Goal: Task Accomplishment & Management: Use online tool/utility

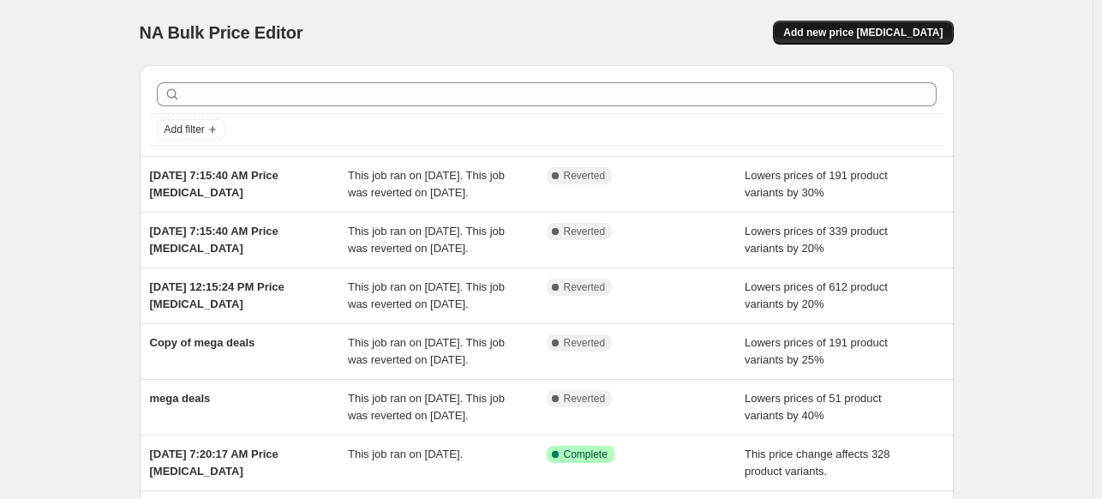
click at [880, 30] on span "Add new price change job" at bounding box center [862, 33] width 159 height 14
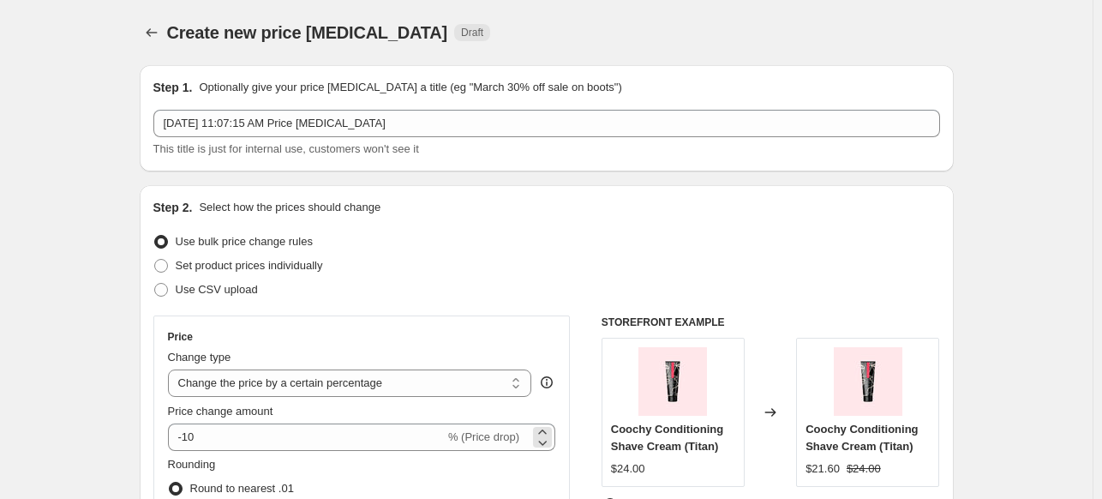
scroll to position [171, 0]
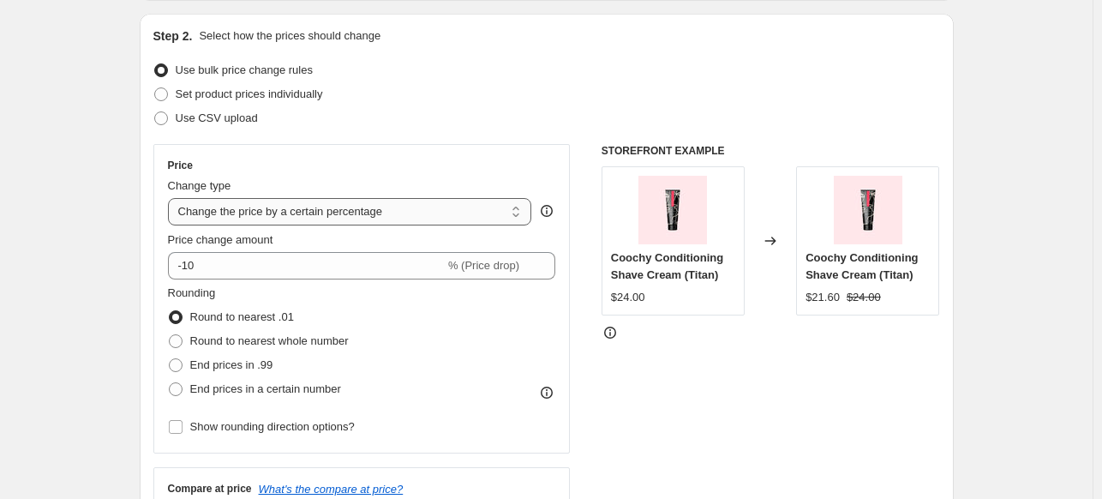
click at [416, 205] on select "Change the price to a certain amount Change the price by a certain amount Chang…" at bounding box center [350, 211] width 364 height 27
drag, startPoint x: 696, startPoint y: 382, endPoint x: 682, endPoint y: 385, distance: 13.9
click at [696, 382] on div "STOREFRONT EXAMPLE Coochy Conditioning Shave Cream (Titan) $24.00 Changed to Co…" at bounding box center [770, 354] width 338 height 420
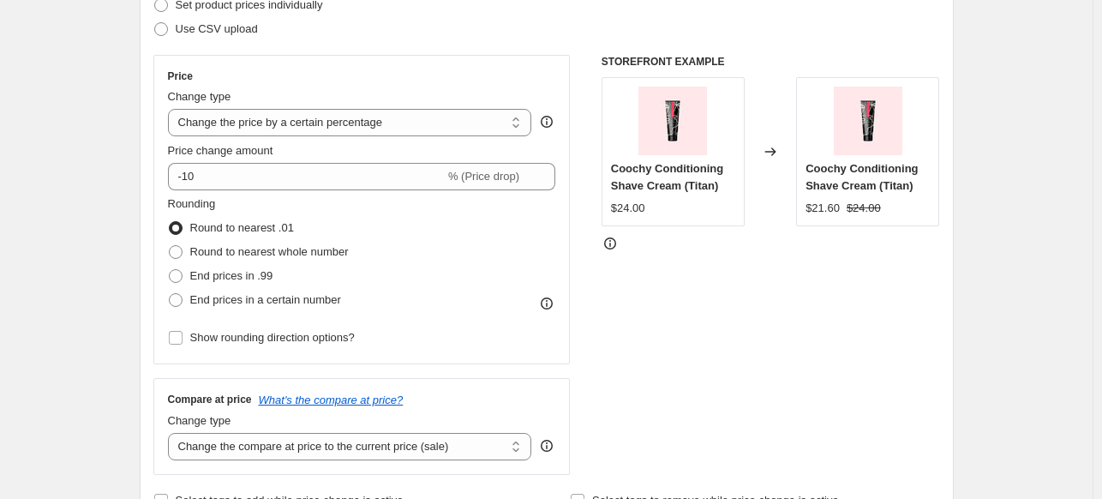
scroll to position [257, 0]
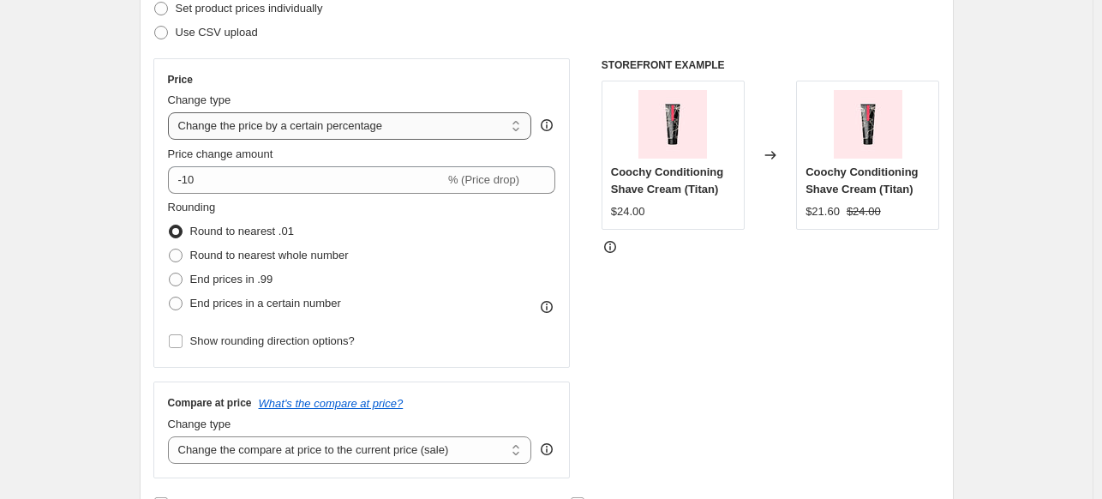
click at [433, 127] on select "Change the price to a certain amount Change the price by a certain amount Chang…" at bounding box center [350, 125] width 364 height 27
select select "no_change"
click at [171, 112] on select "Change the price to a certain amount Change the price by a certain amount Chang…" at bounding box center [350, 125] width 364 height 27
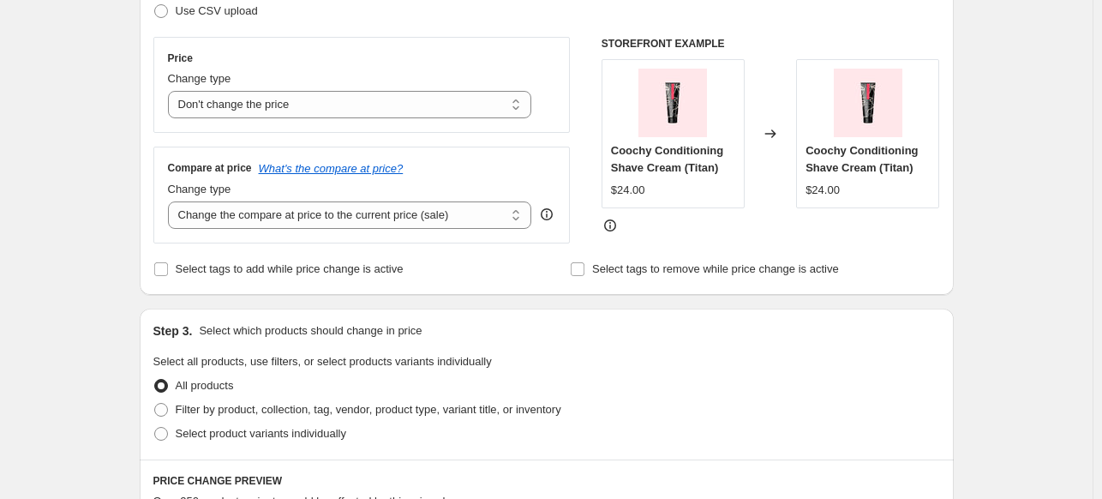
scroll to position [343, 0]
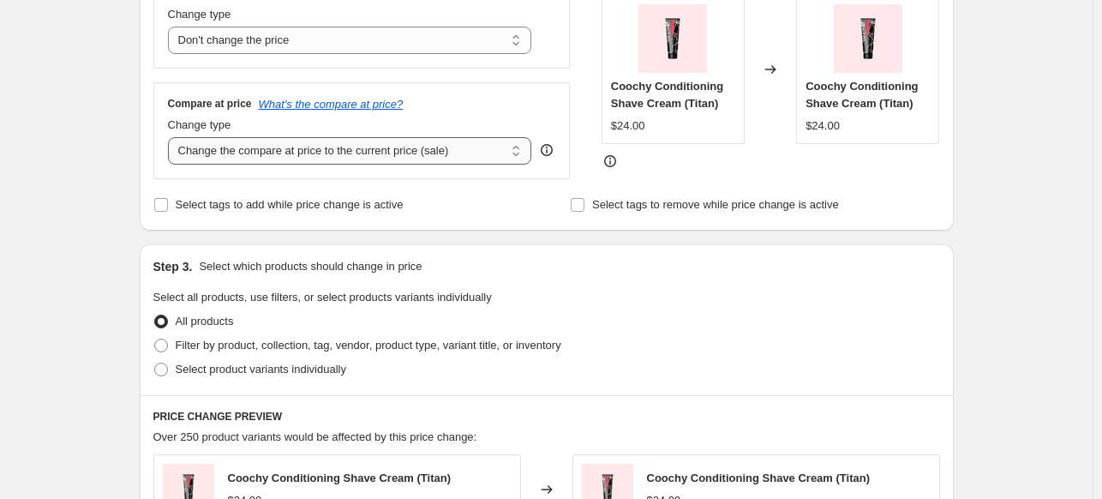
click at [428, 159] on select "Change the compare at price to the current price (sale) Change the compare at p…" at bounding box center [350, 150] width 364 height 27
select select "remove"
click at [171, 137] on select "Change the compare at price to the current price (sale) Change the compare at p…" at bounding box center [350, 150] width 364 height 27
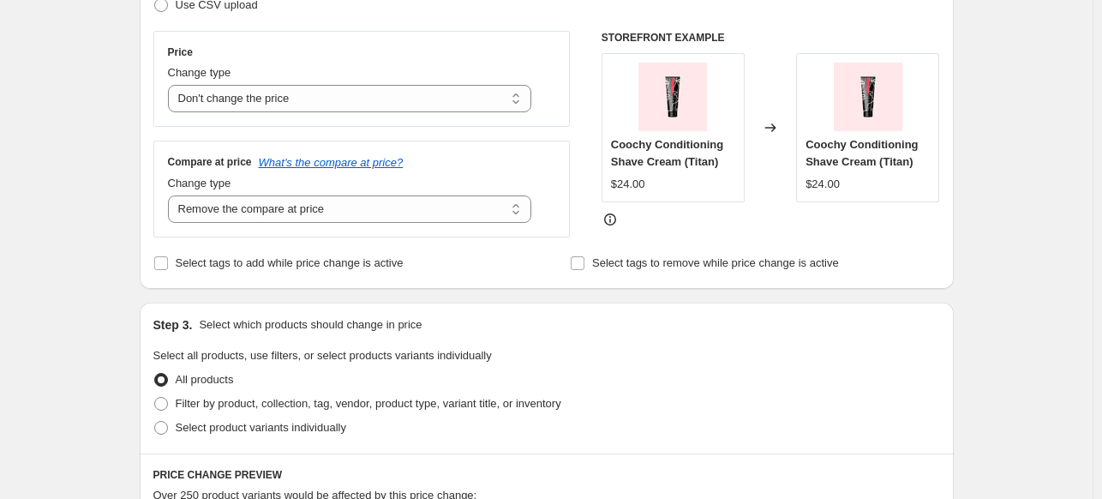
scroll to position [257, 0]
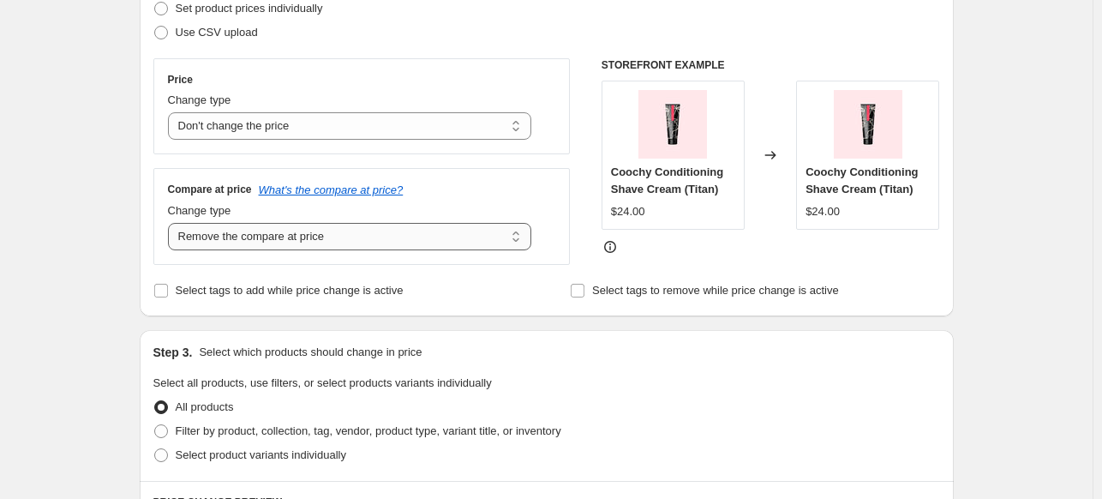
click at [481, 233] on select "Change the compare at price to the current price (sale) Change the compare at p…" at bounding box center [350, 236] width 364 height 27
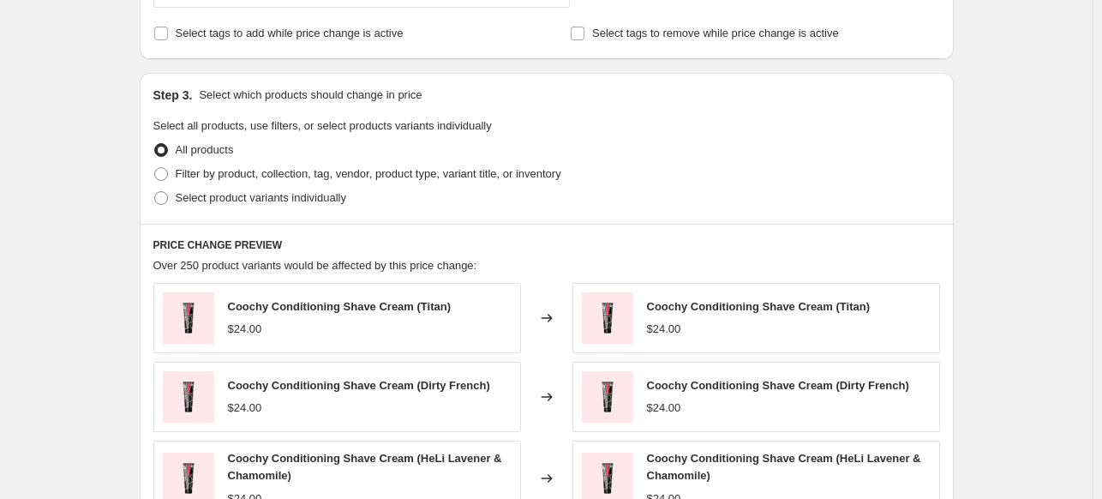
scroll to position [428, 0]
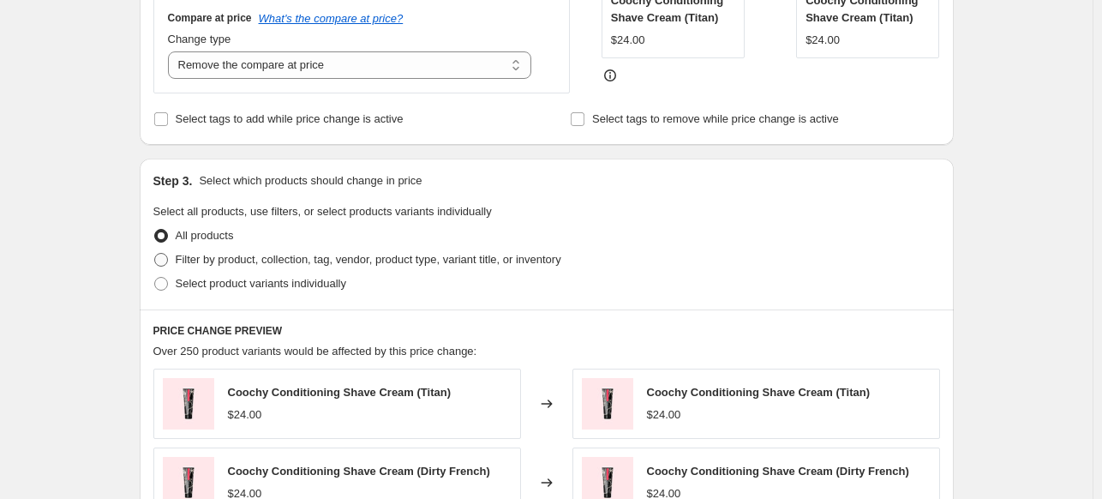
click at [165, 257] on span at bounding box center [161, 260] width 14 height 14
click at [155, 254] on input "Filter by product, collection, tag, vendor, product type, variant title, or inv…" at bounding box center [154, 253] width 1 height 1
radio input "true"
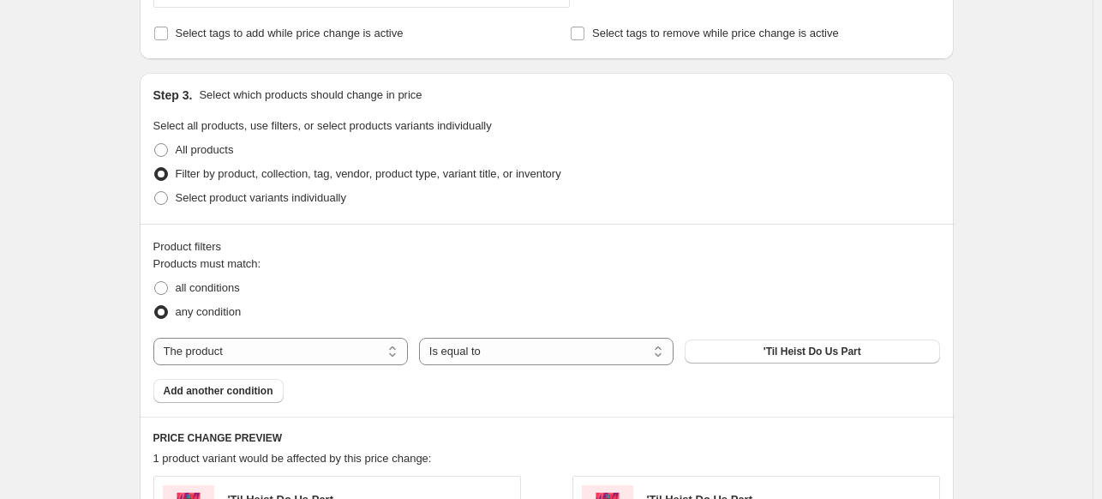
scroll to position [600, 0]
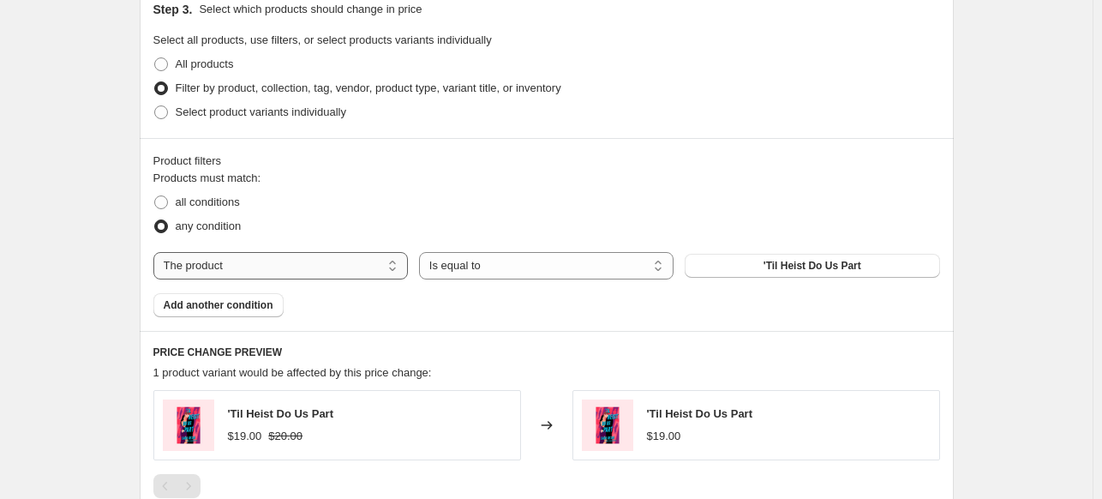
click at [380, 263] on select "The product The product's collection The product's tag The product's vendor The…" at bounding box center [280, 265] width 254 height 27
select select "collection"
click at [750, 271] on button "Aftercare" at bounding box center [812, 266] width 254 height 24
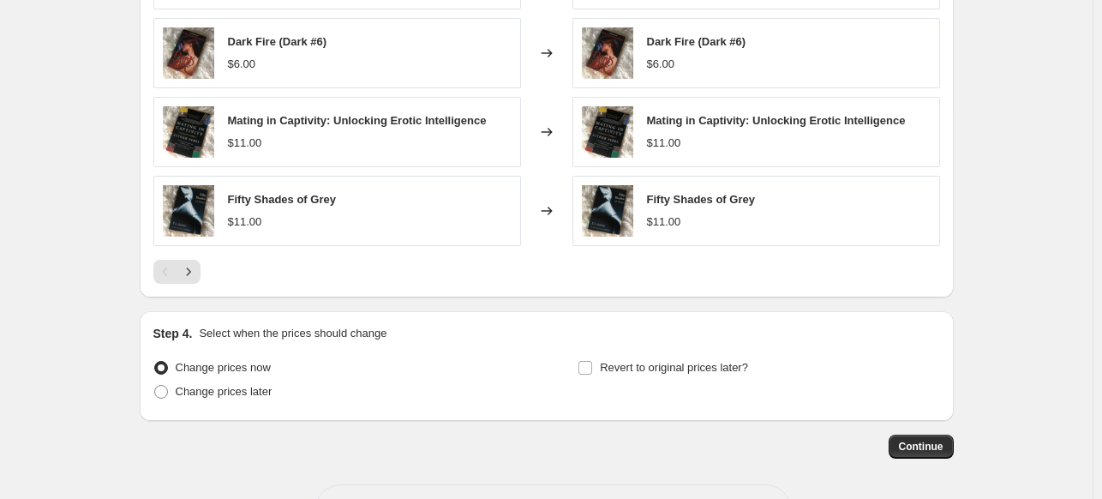
scroll to position [1199, 0]
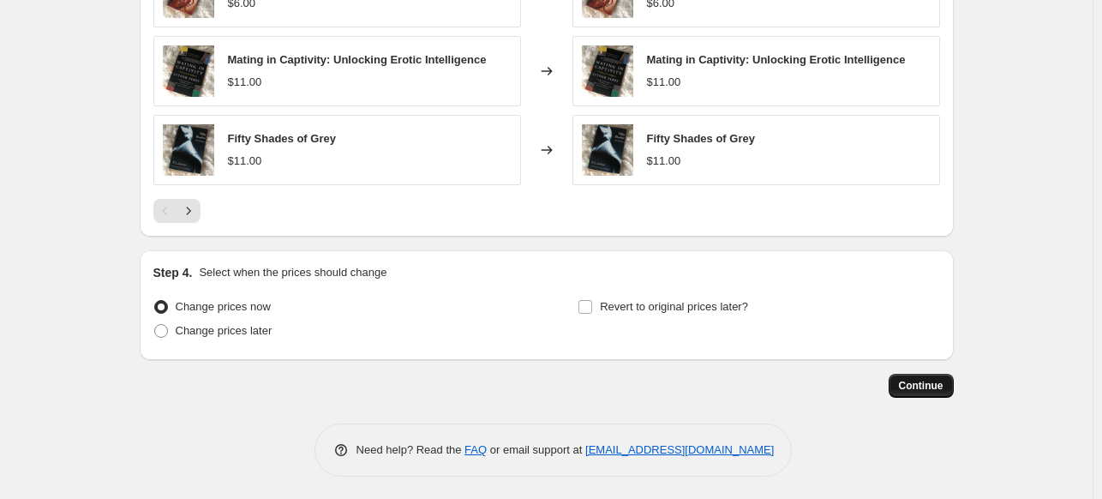
click at [919, 379] on span "Continue" at bounding box center [921, 386] width 45 height 14
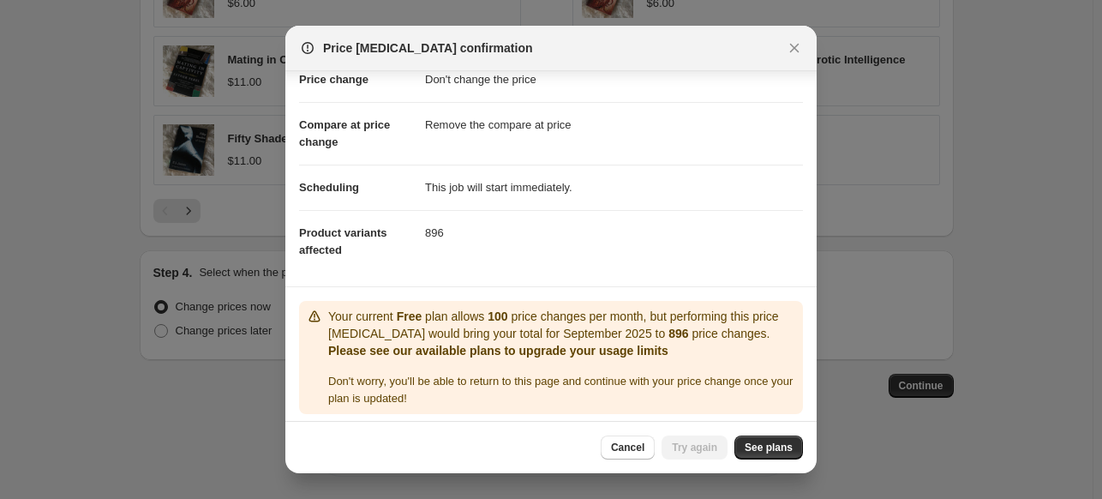
scroll to position [67, 0]
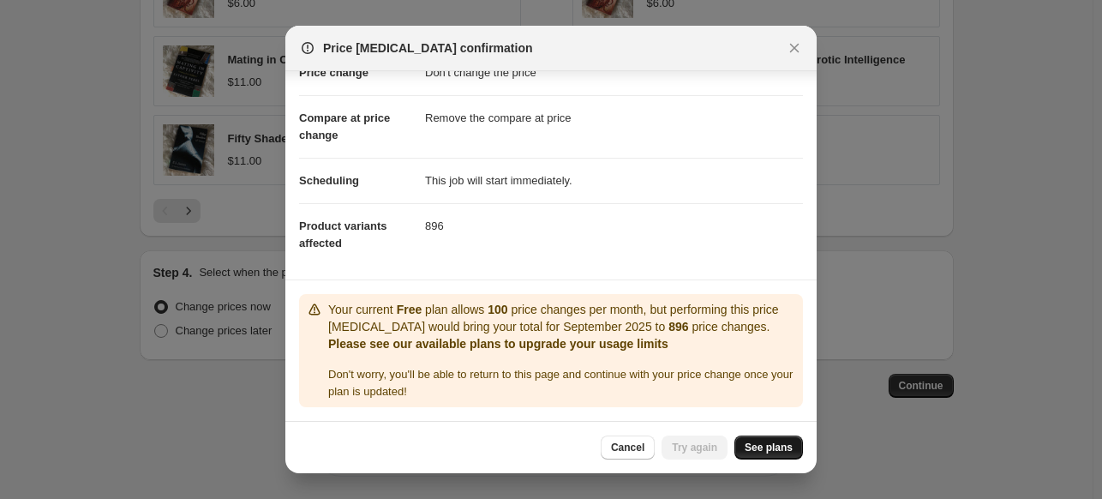
click at [754, 445] on span "See plans" at bounding box center [769, 447] width 48 height 14
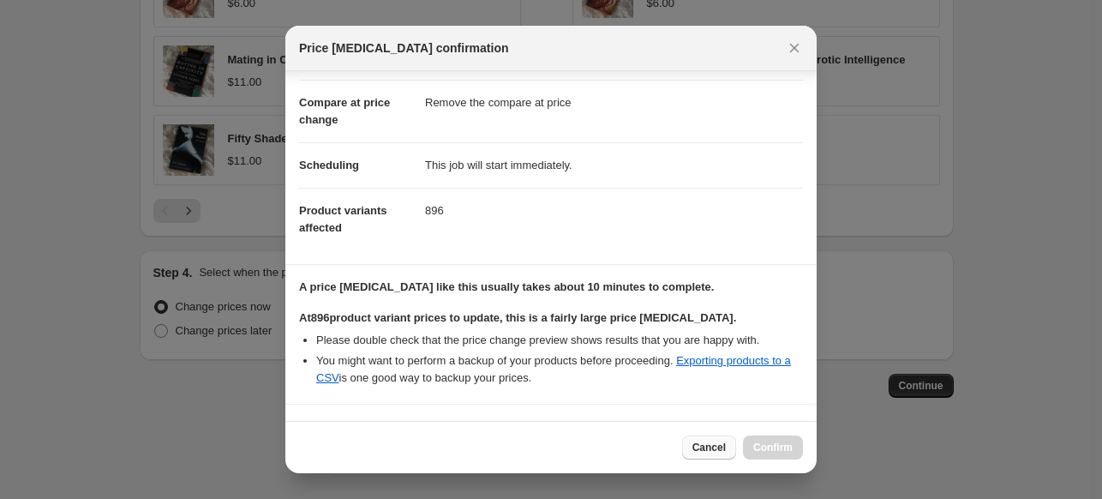
click at [703, 443] on span "Cancel" at bounding box center [708, 447] width 33 height 14
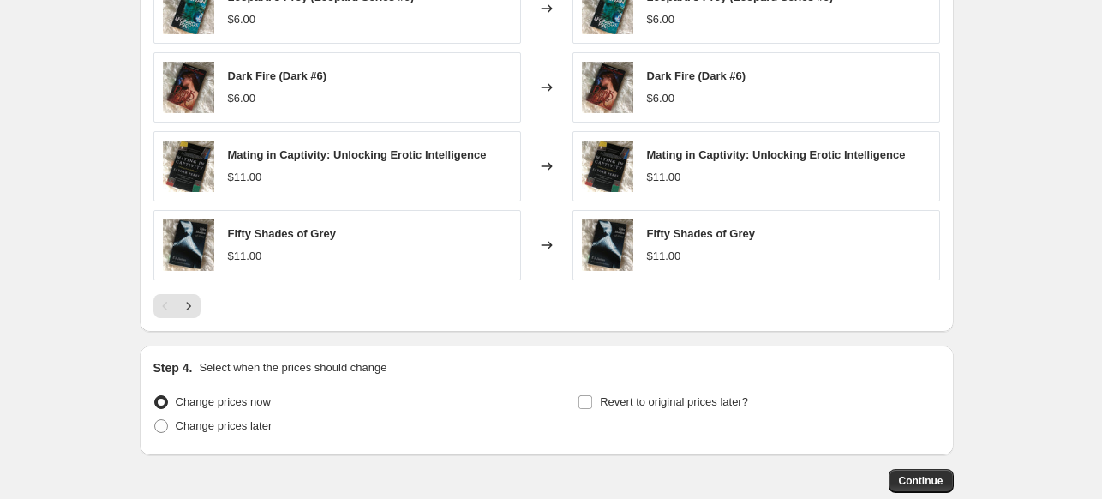
scroll to position [1113, 0]
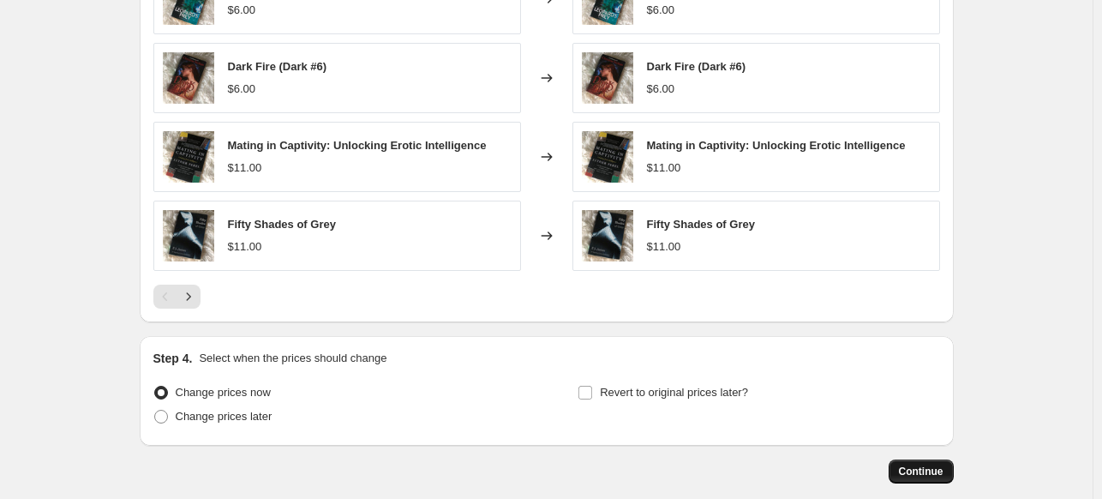
click at [931, 461] on button "Continue" at bounding box center [921, 471] width 65 height 24
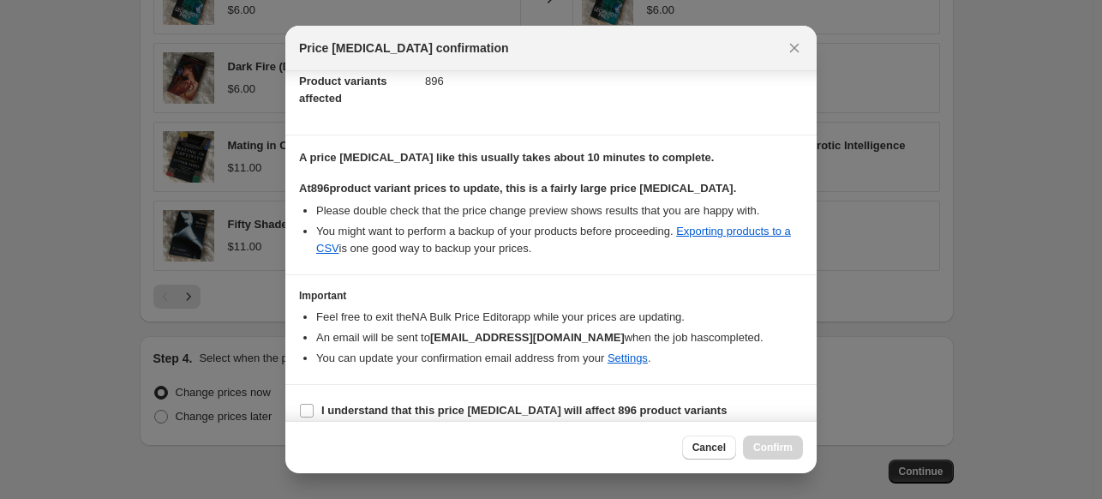
scroll to position [226, 0]
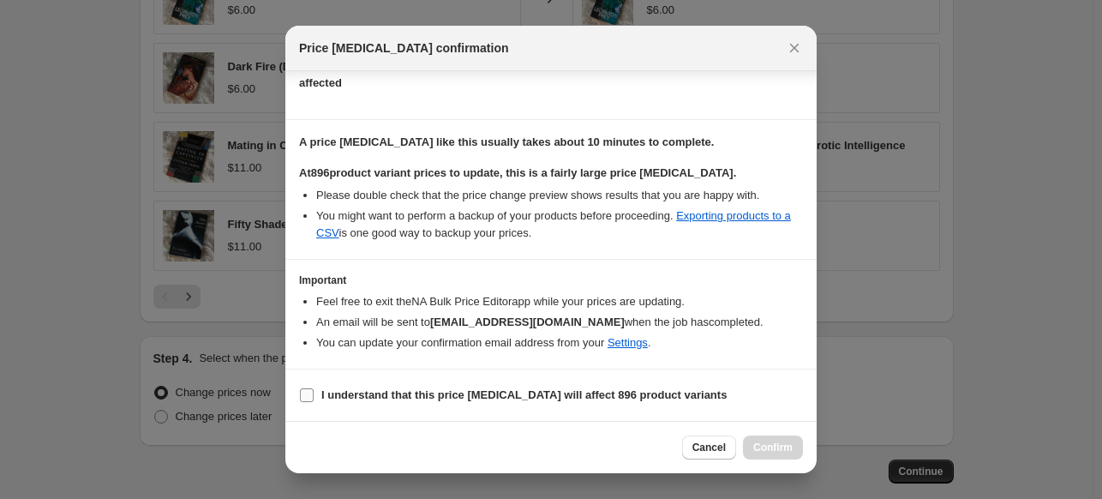
click at [308, 397] on input "I understand that this price change job will affect 896 product variants" at bounding box center [307, 395] width 14 height 14
checkbox input "true"
click at [692, 447] on span "Cancel" at bounding box center [708, 447] width 33 height 14
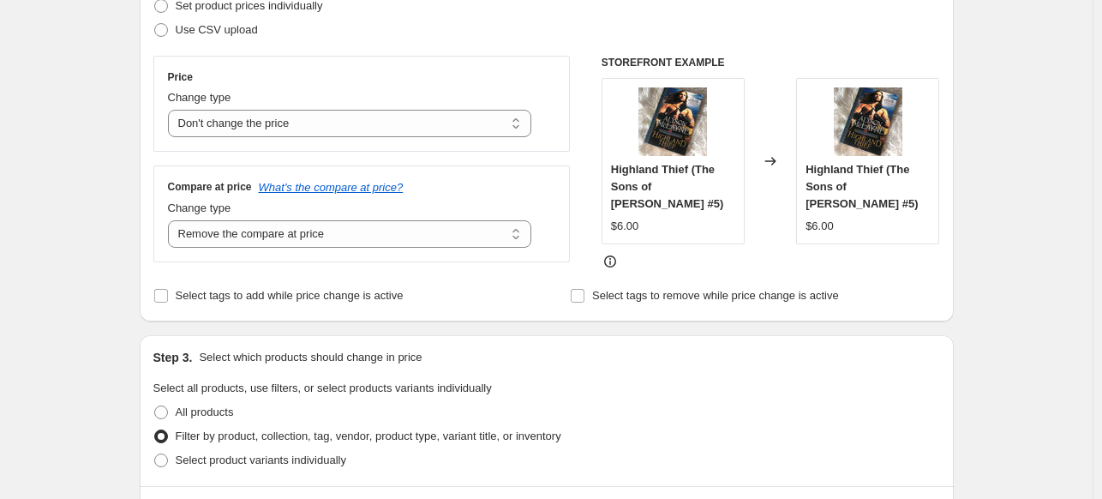
scroll to position [171, 0]
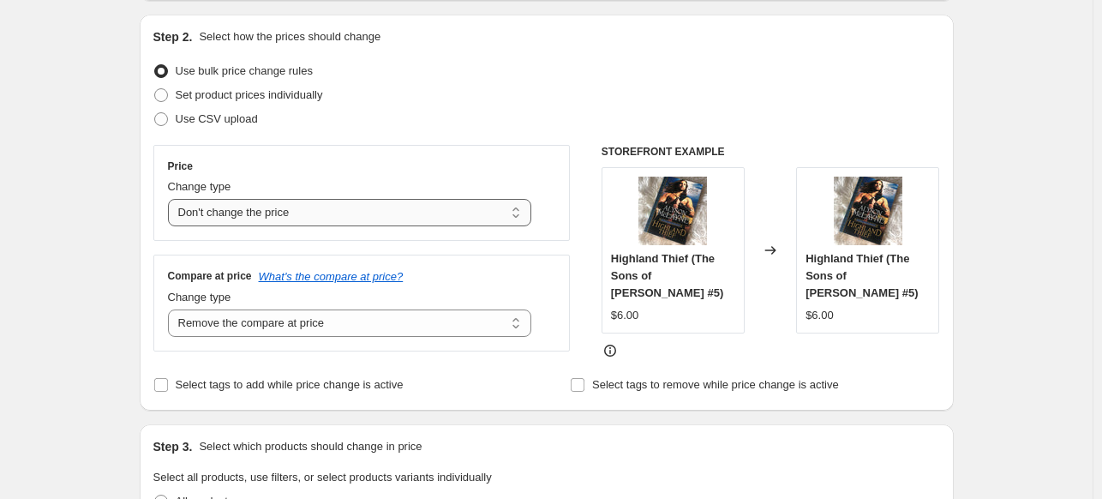
click at [320, 212] on select "Change the price to a certain amount Change the price by a certain amount Chang…" at bounding box center [350, 212] width 364 height 27
click at [328, 163] on div "Price" at bounding box center [362, 166] width 388 height 14
click at [320, 319] on select "Change the compare at price to the current price (sale) Change the compare at p…" at bounding box center [350, 322] width 364 height 27
select select "ep"
click at [171, 309] on select "Change the compare at price to the current price (sale) Change the compare at p…" at bounding box center [350, 322] width 364 height 27
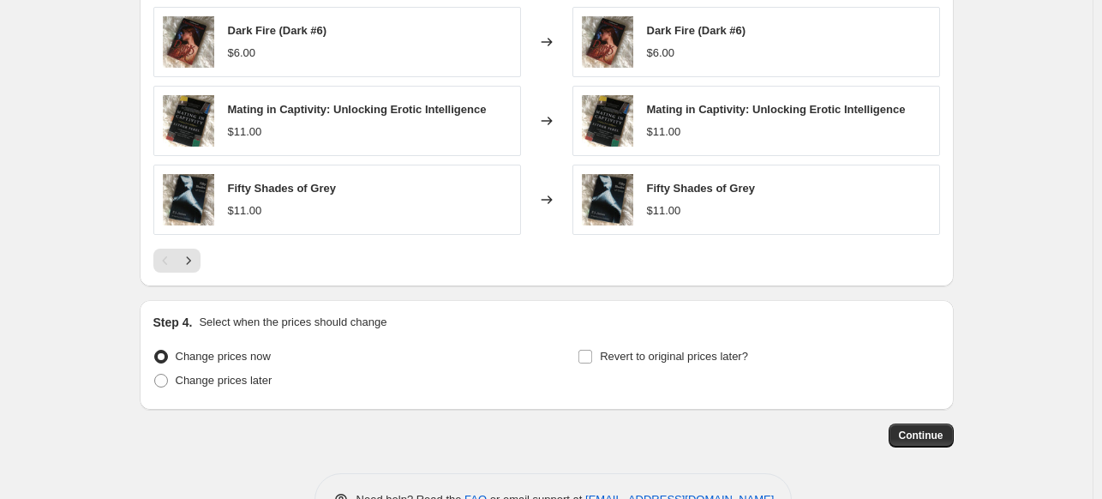
scroll to position [1199, 0]
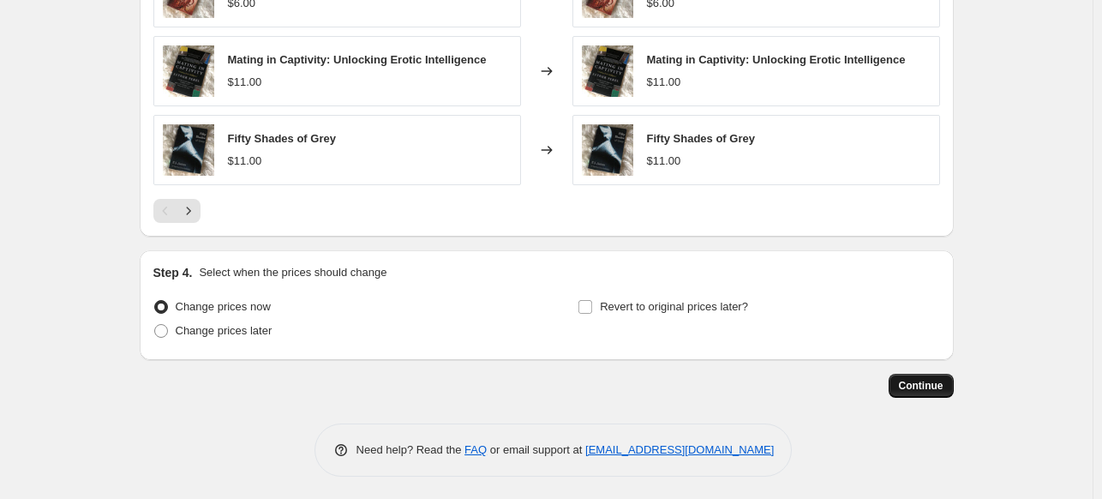
click at [923, 390] on button "Continue" at bounding box center [921, 386] width 65 height 24
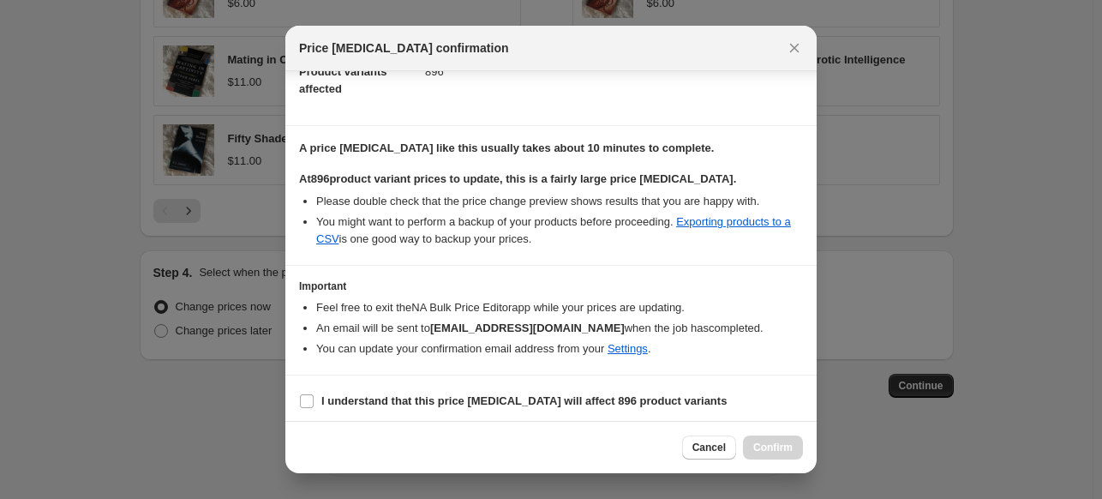
scroll to position [226, 0]
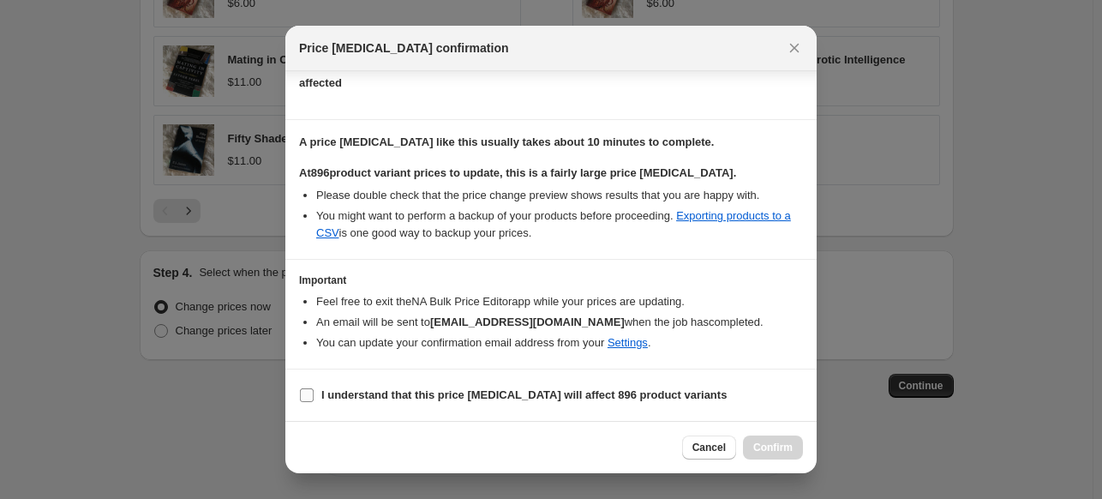
click at [315, 397] on label "I understand that this price change job will affect 896 product variants" at bounding box center [513, 395] width 428 height 24
click at [314, 397] on input "I understand that this price change job will affect 896 product variants" at bounding box center [307, 395] width 14 height 14
checkbox input "true"
click at [786, 452] on span "Confirm" at bounding box center [772, 447] width 39 height 14
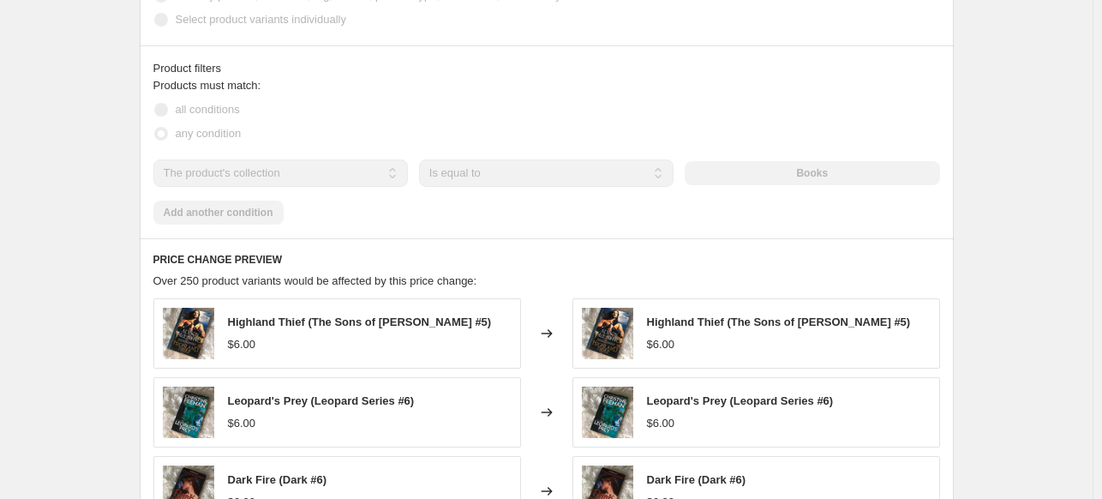
scroll to position [815, 0]
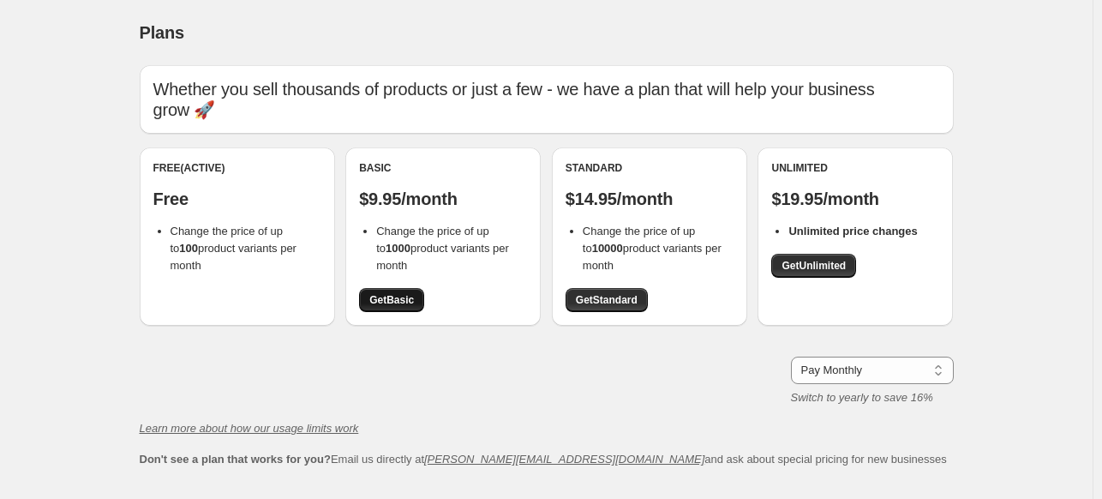
click at [423, 298] on link "Get Basic" at bounding box center [391, 300] width 65 height 24
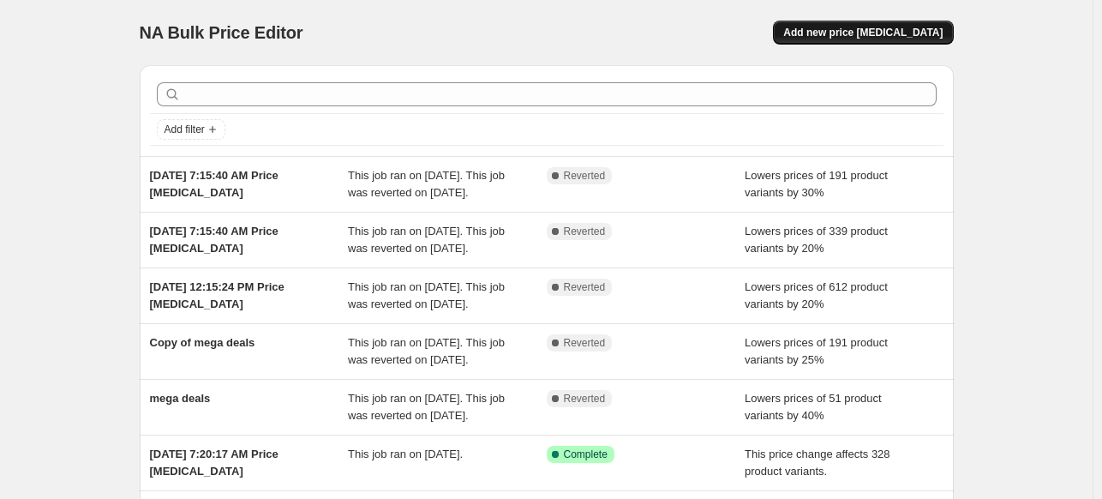
click at [906, 32] on span "Add new price [MEDICAL_DATA]" at bounding box center [862, 33] width 159 height 14
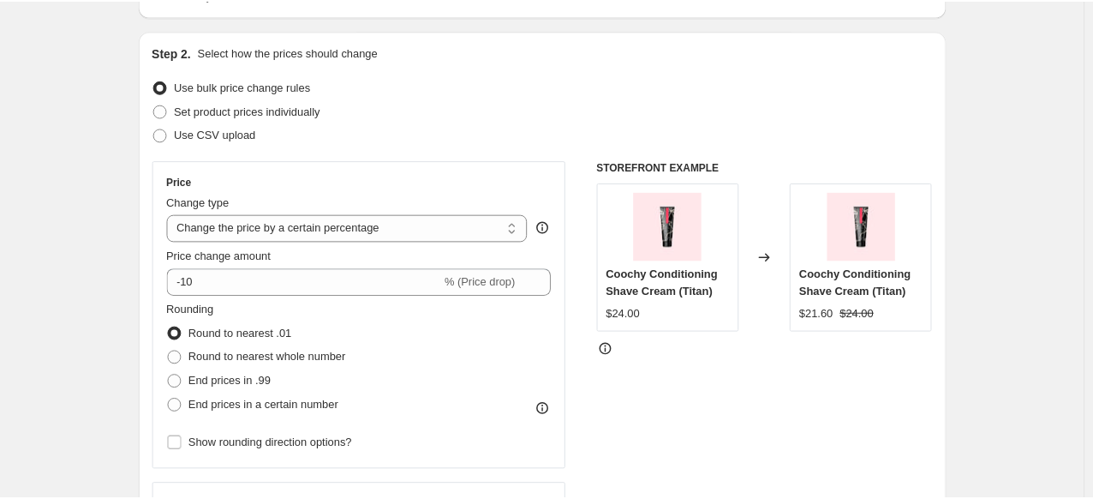
scroll to position [257, 0]
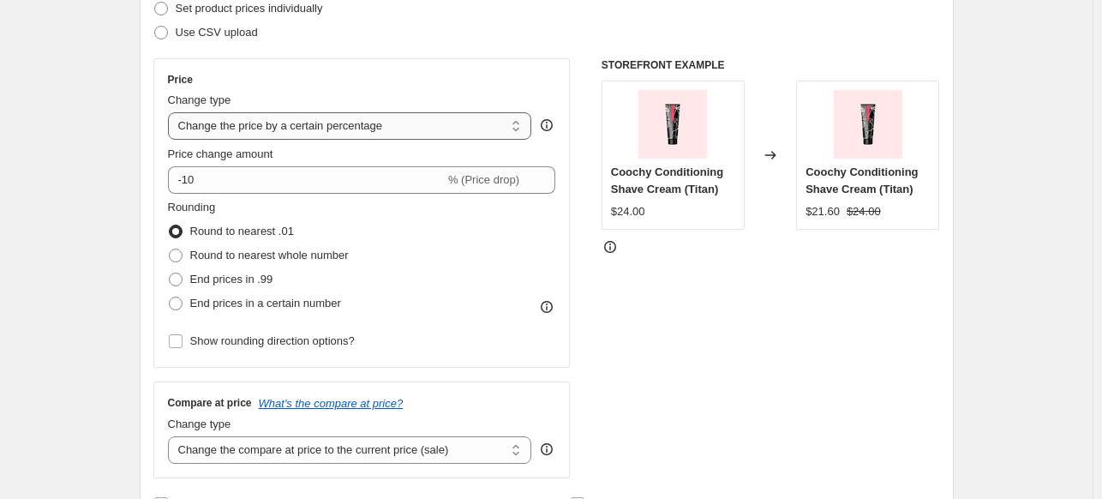
click at [350, 125] on select "Change the price to a certain amount Change the price by a certain amount Chang…" at bounding box center [350, 125] width 364 height 27
select select "no_change"
click at [171, 112] on select "Change the price to a certain amount Change the price by a certain amount Chang…" at bounding box center [350, 125] width 364 height 27
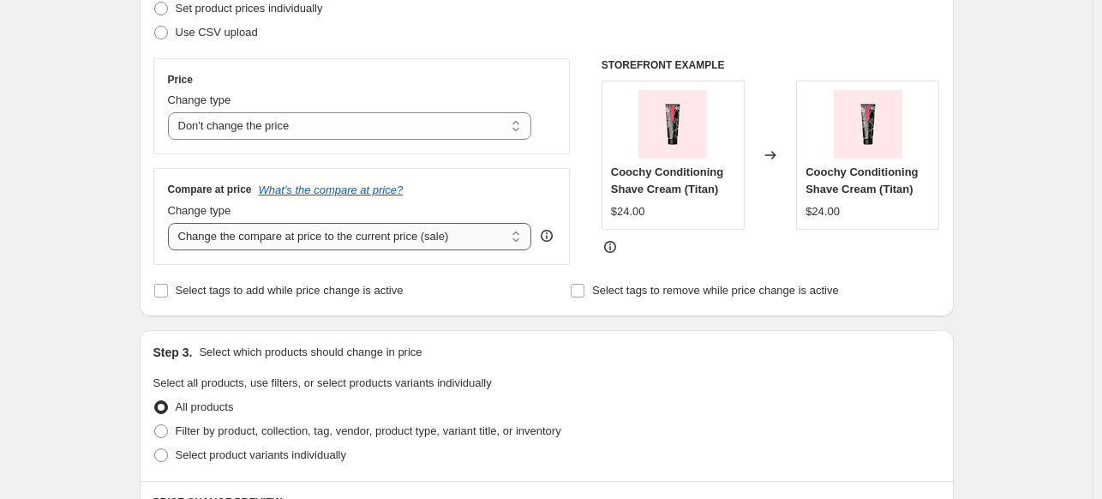
click at [298, 244] on select "Change the compare at price to the current price (sale) Change the compare at p…" at bounding box center [350, 236] width 364 height 27
select select "remove"
click at [171, 223] on select "Change the compare at price to the current price (sale) Change the compare at p…" at bounding box center [350, 236] width 364 height 27
